Goal: Task Accomplishment & Management: Use online tool/utility

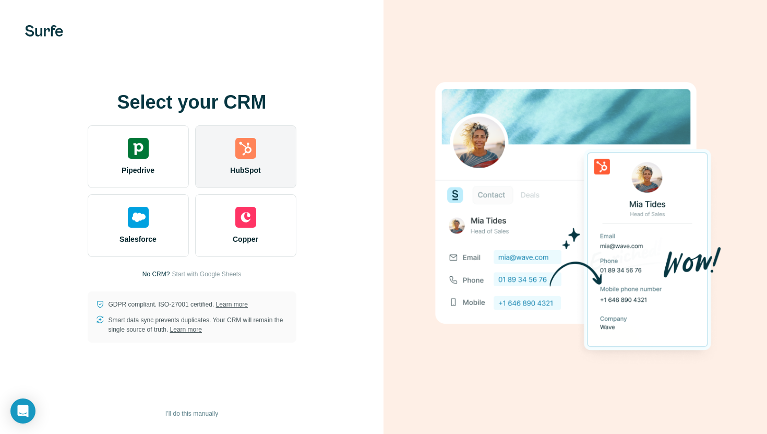
click at [236, 166] on span "HubSpot" at bounding box center [245, 170] width 30 height 10
